Goal: Share content

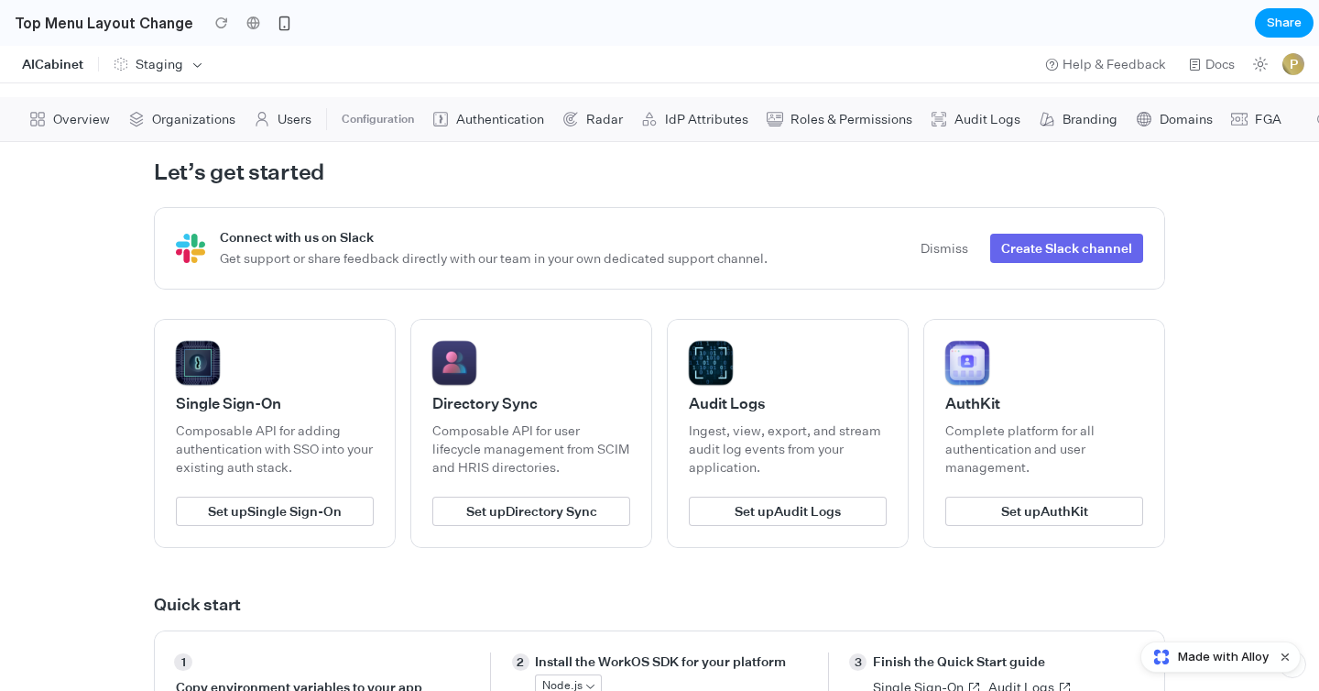
click at [1279, 25] on span "Share" at bounding box center [1284, 23] width 35 height 18
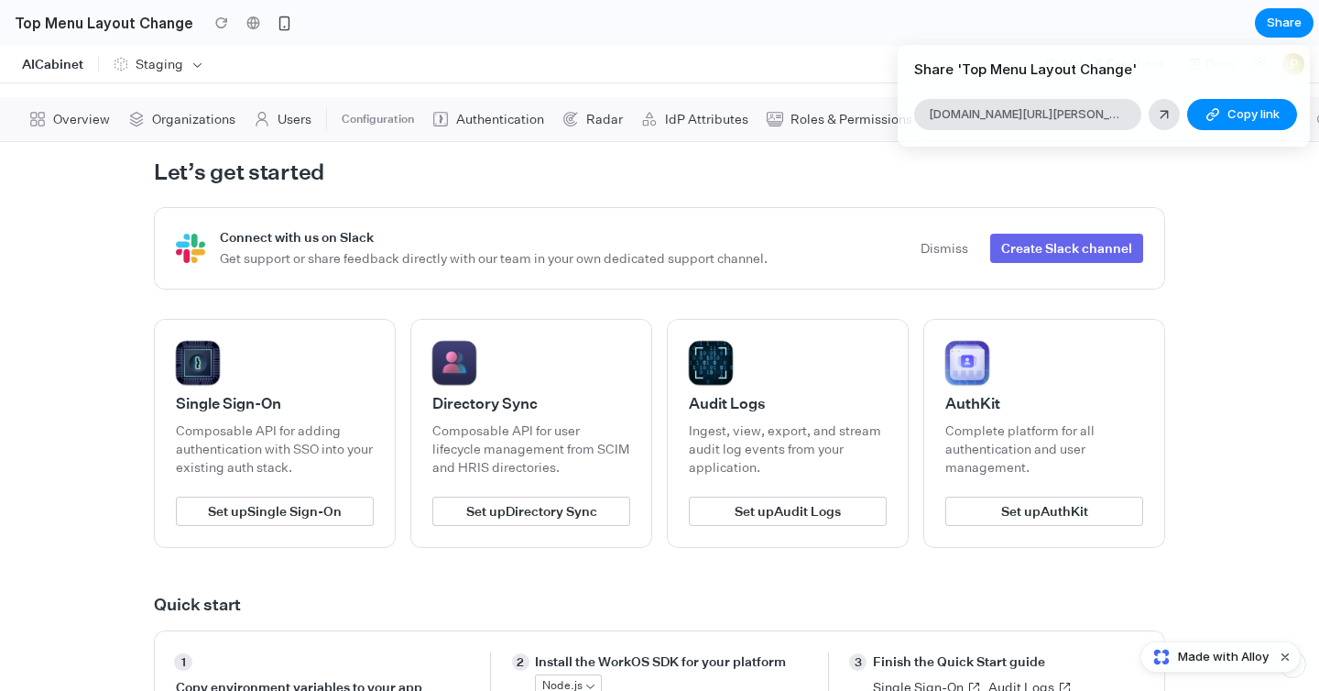
click at [1161, 176] on div "Share ' Top Menu Layout Change ' [DOMAIN_NAME][URL][PERSON_NAME] Copy link Link…" at bounding box center [659, 345] width 1319 height 691
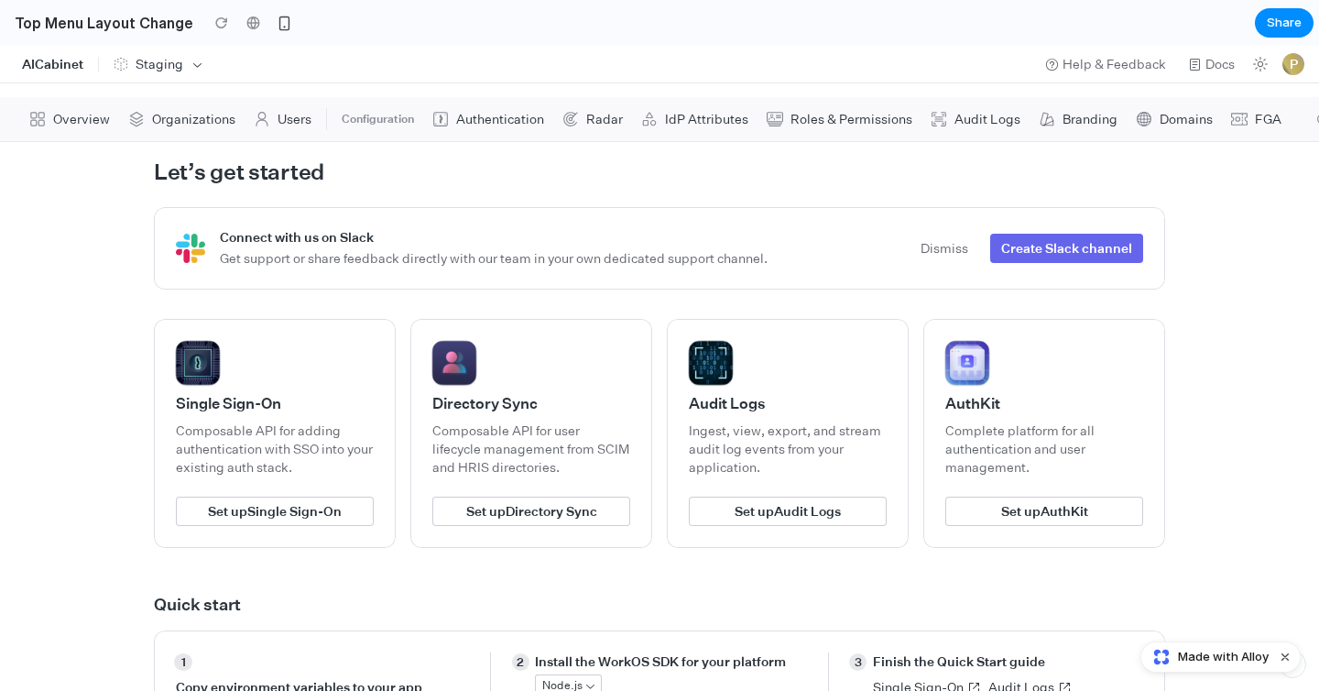
click at [1203, 658] on span "Made with Alloy" at bounding box center [1223, 657] width 91 height 18
